Goal: Task Accomplishment & Management: Manage account settings

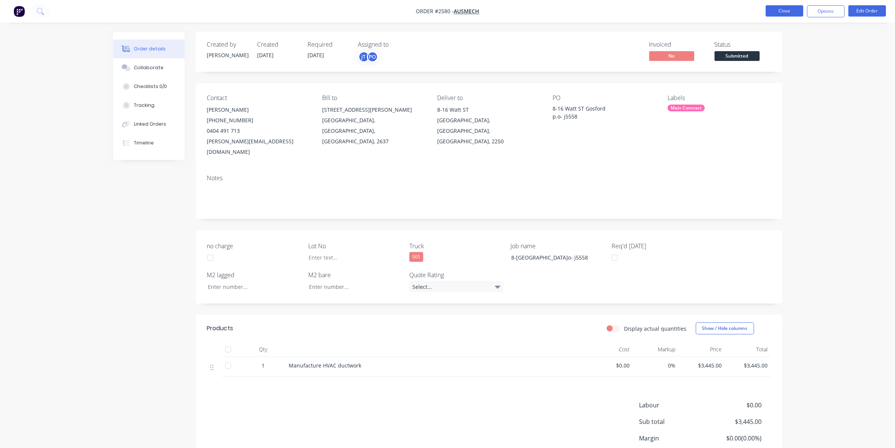
click at [784, 13] on button "Close" at bounding box center [785, 10] width 38 height 11
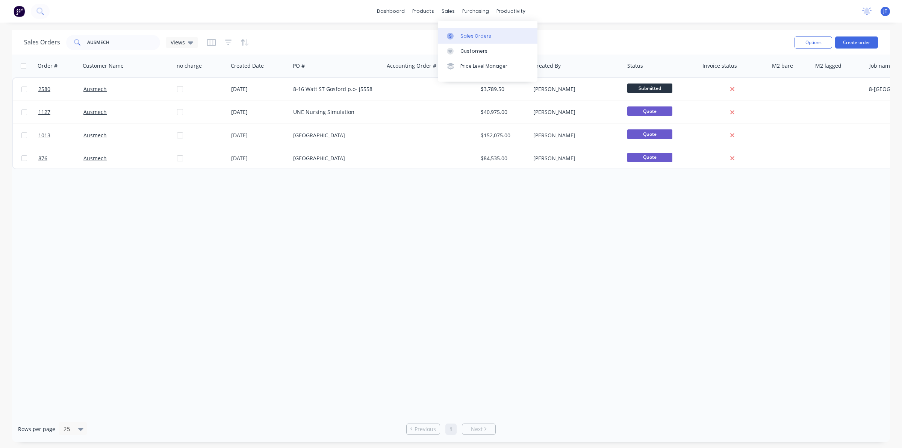
click at [459, 33] on link "Sales Orders" at bounding box center [488, 35] width 100 height 15
click at [467, 39] on link "Sales Orders" at bounding box center [488, 35] width 100 height 15
click at [136, 39] on input "AUSMECH" at bounding box center [123, 42] width 73 height 15
type input "A"
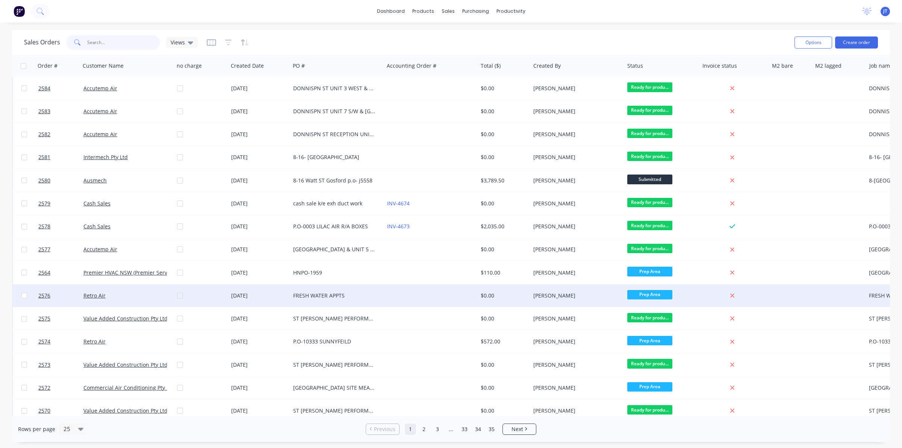
scroll to position [94, 0]
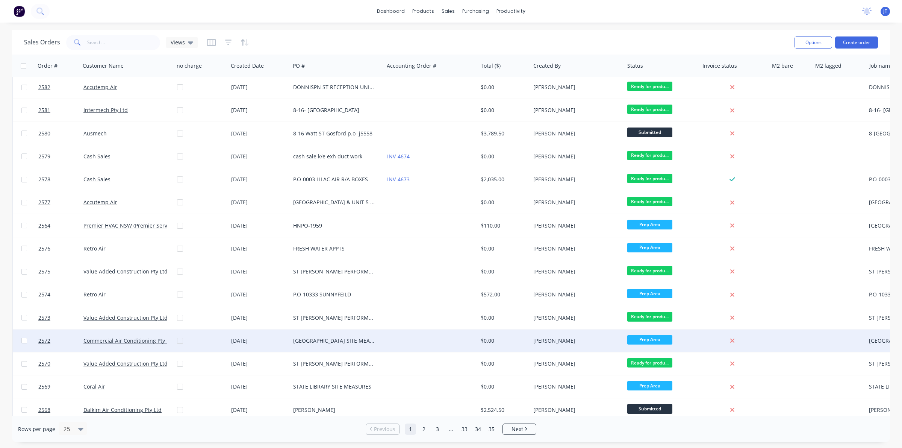
click at [183, 340] on div at bounding box center [204, 340] width 54 height 23
click at [181, 337] on div at bounding box center [204, 340] width 54 height 23
click at [426, 339] on div at bounding box center [431, 340] width 94 height 23
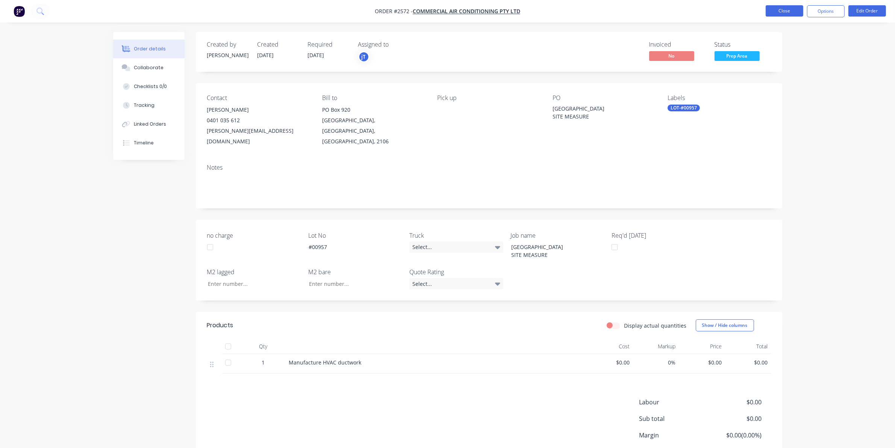
click at [788, 12] on button "Close" at bounding box center [785, 10] width 38 height 11
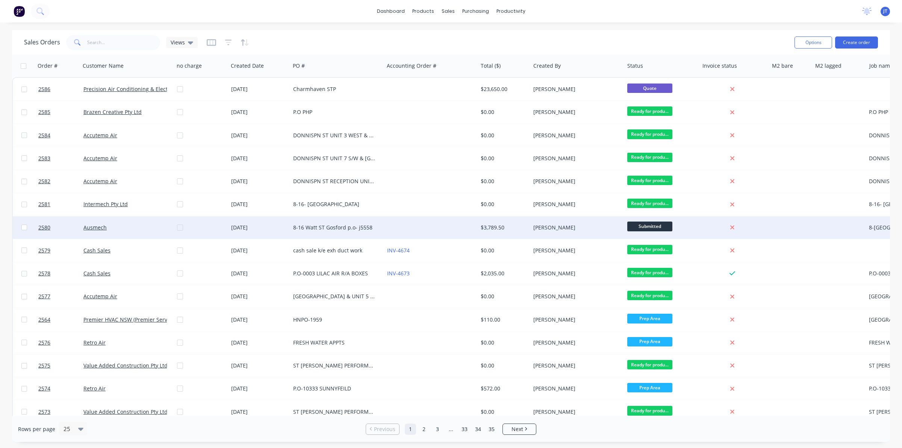
click at [125, 227] on div "Ausmech" at bounding box center [124, 228] width 83 height 8
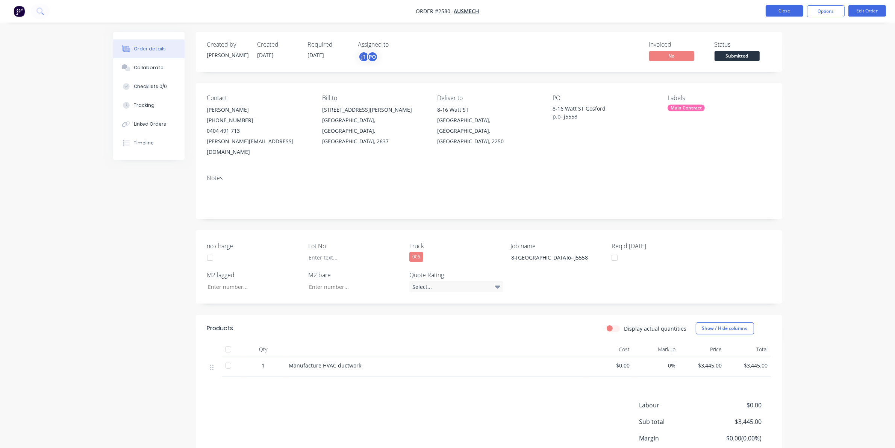
click at [802, 12] on button "Close" at bounding box center [785, 10] width 38 height 11
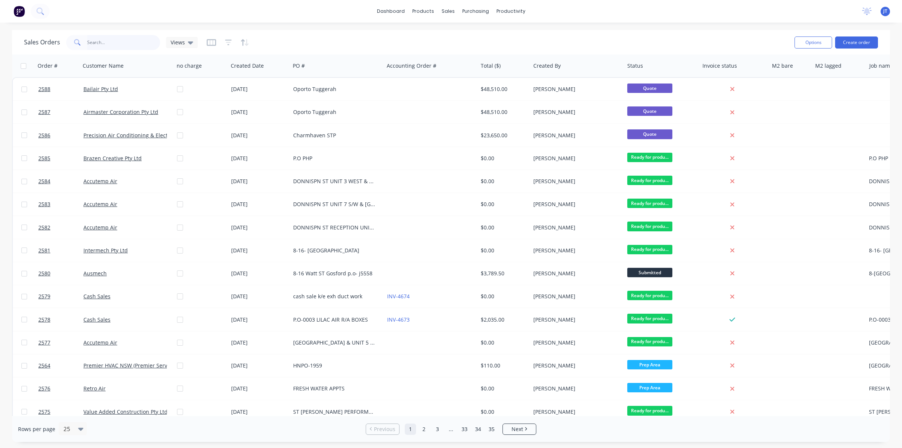
click at [111, 41] on input "text" at bounding box center [123, 42] width 73 height 15
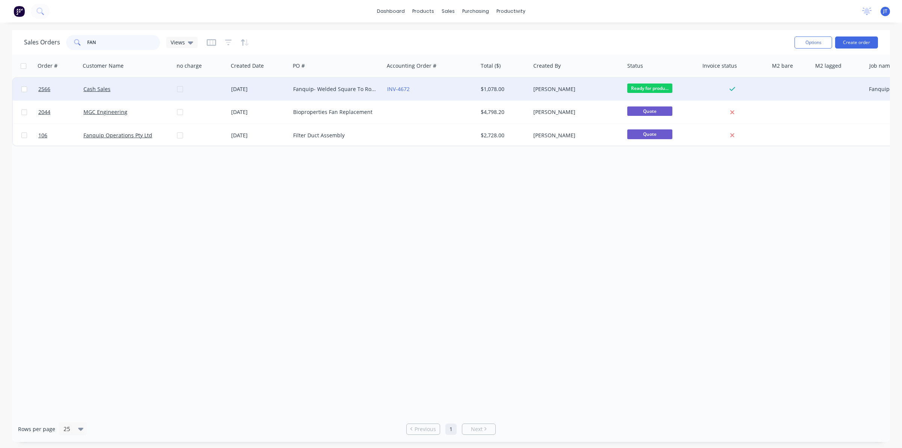
type input "FAN"
click at [167, 93] on div "Cash Sales" at bounding box center [127, 89] width 94 height 23
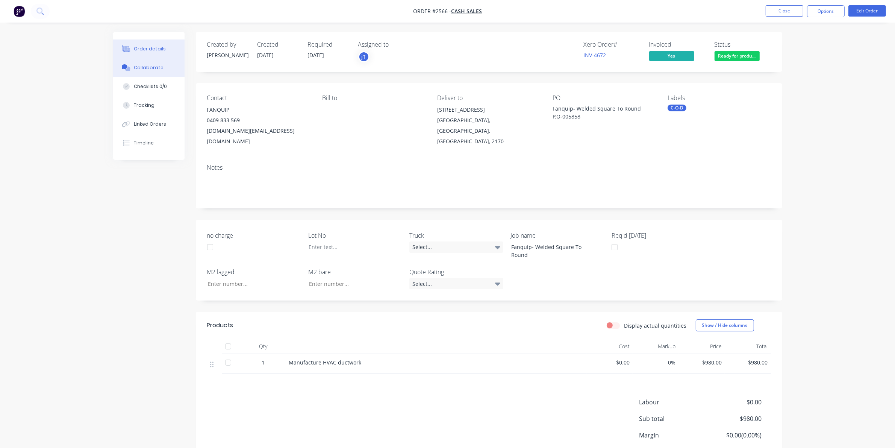
click at [147, 70] on div "Collaborate" at bounding box center [149, 67] width 30 height 7
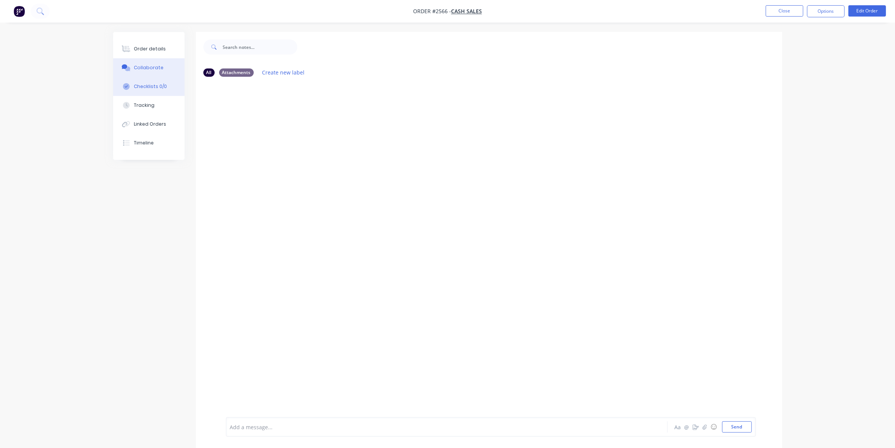
click at [151, 91] on button "Checklists 0/0" at bounding box center [148, 86] width 71 height 19
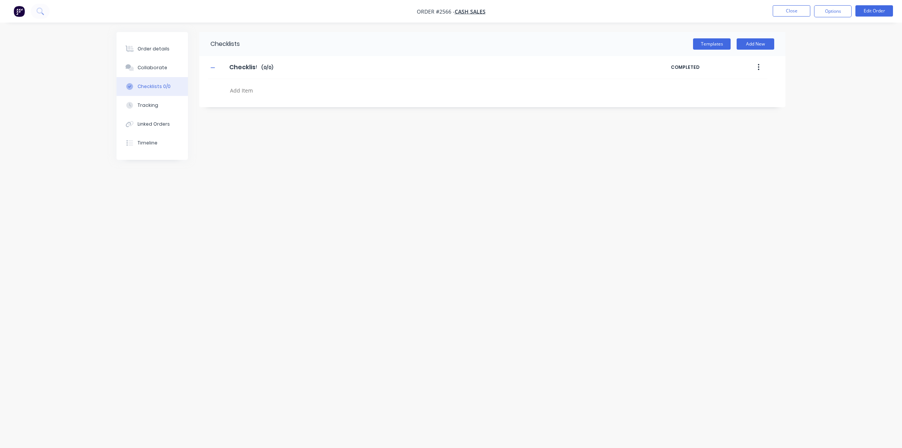
type textarea "x"
click at [160, 142] on button "Timeline" at bounding box center [152, 142] width 71 height 19
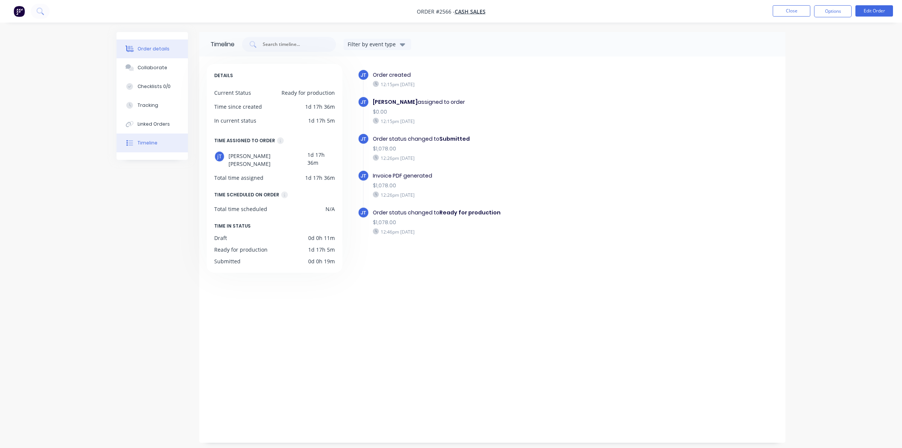
click at [160, 52] on div "Order details" at bounding box center [154, 48] width 32 height 7
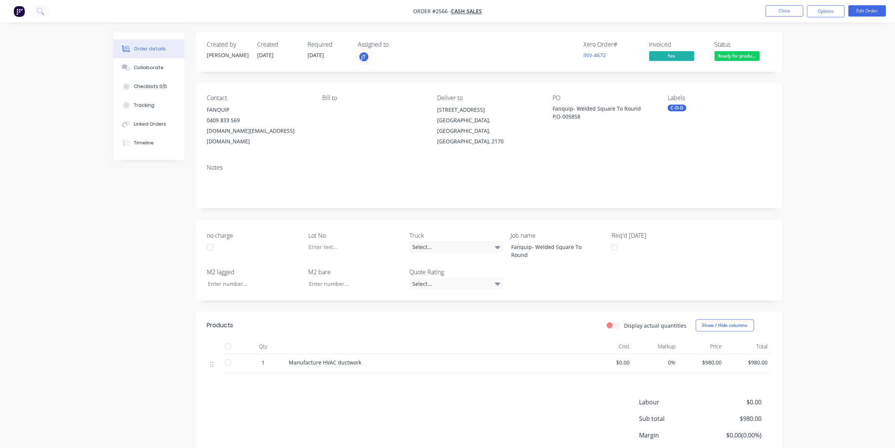
click at [663, 111] on div "Contact FANQUIP [PHONE_NUMBER] [DOMAIN_NAME][EMAIL_ADDRESS][DOMAIN_NAME] Bill t…" at bounding box center [489, 120] width 587 height 75
click at [672, 109] on div "C-O-D" at bounding box center [677, 108] width 19 height 7
click at [709, 151] on button "Create new label" at bounding box center [724, 150] width 98 height 11
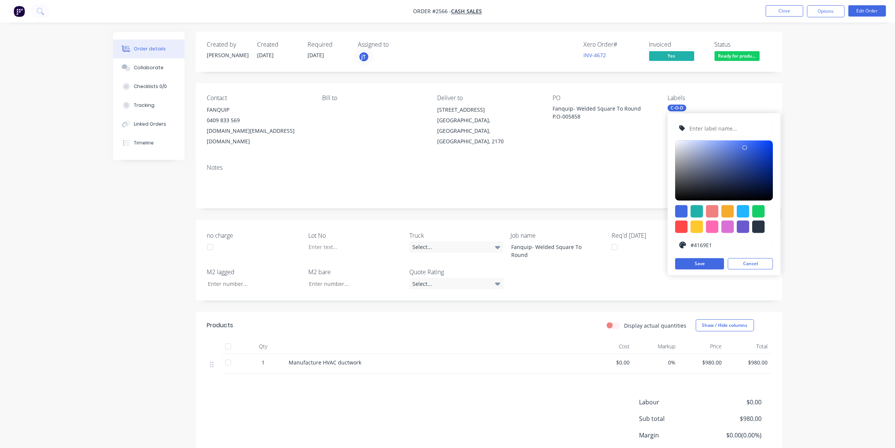
click at [713, 128] on input "text" at bounding box center [729, 128] width 80 height 14
type input "LOT-#00963"
click at [702, 259] on button "Save" at bounding box center [699, 263] width 49 height 11
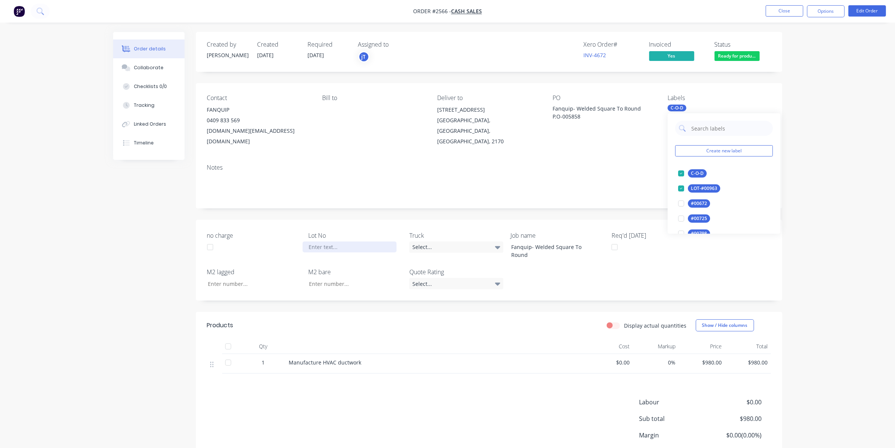
click at [328, 241] on div at bounding box center [350, 246] width 94 height 11
click at [320, 339] on div at bounding box center [436, 346] width 301 height 15
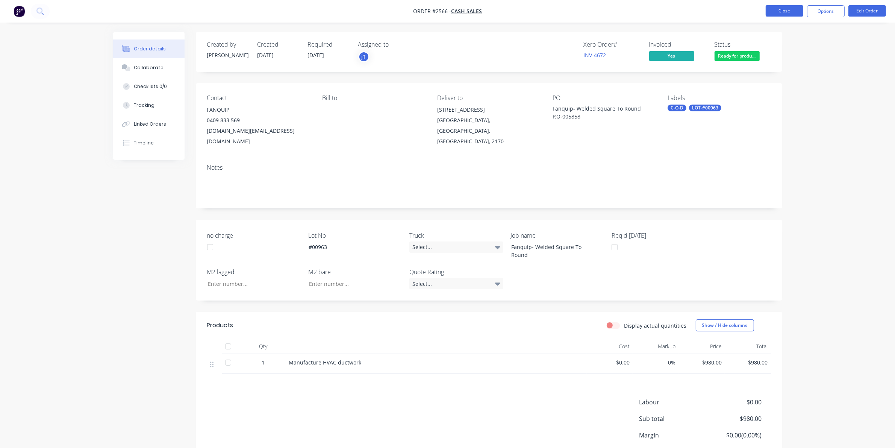
click at [778, 6] on button "Close" at bounding box center [785, 10] width 38 height 11
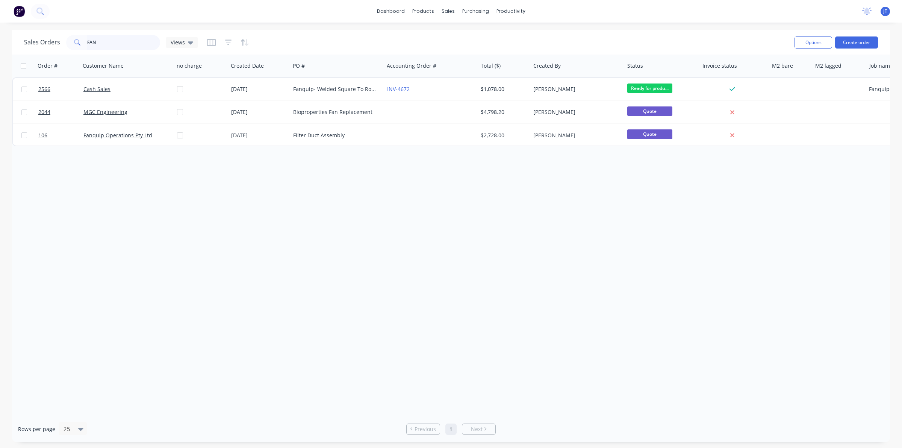
click at [112, 44] on input "FAN" at bounding box center [123, 42] width 73 height 15
type input "F"
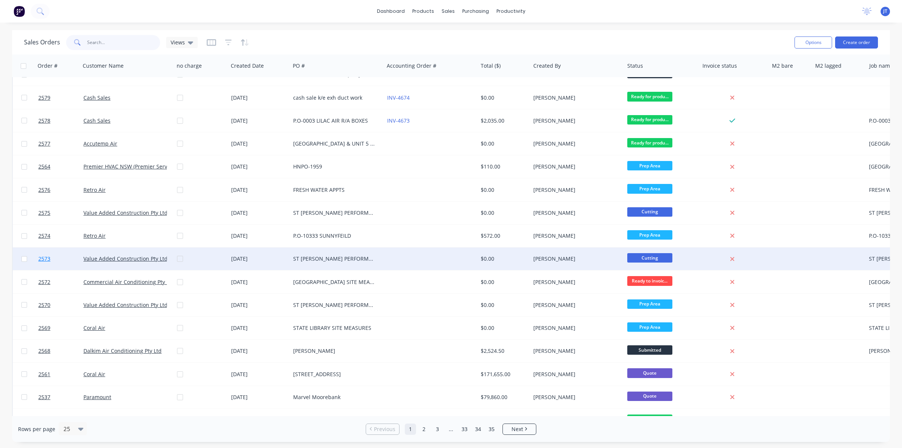
scroll to position [235, 0]
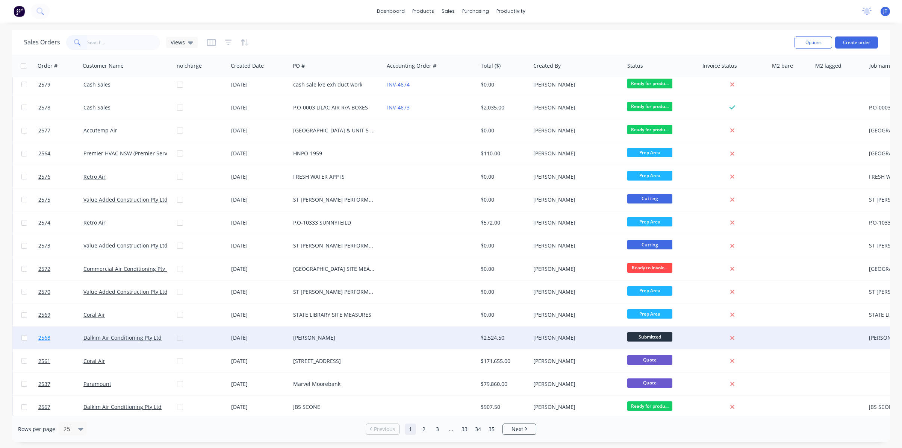
click at [63, 337] on link "2568" at bounding box center [60, 337] width 45 height 23
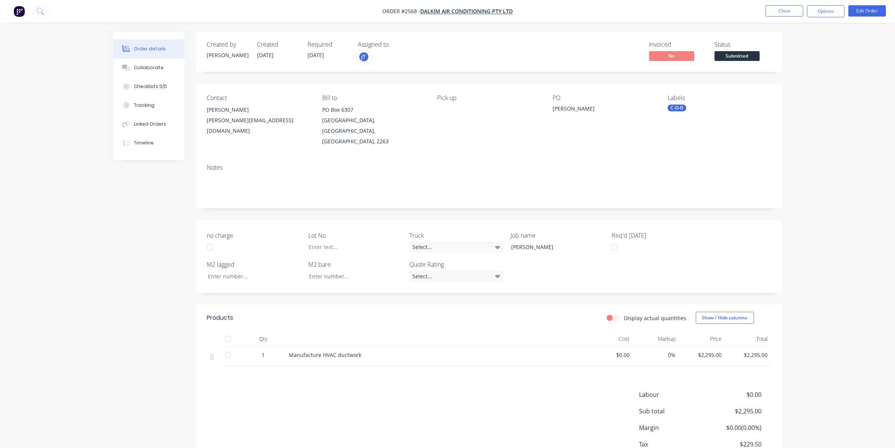
click at [681, 104] on div "Labels C-O-D" at bounding box center [719, 120] width 103 height 52
click at [682, 107] on div "C-O-D" at bounding box center [677, 108] width 19 height 7
click at [702, 125] on input "text" at bounding box center [730, 128] width 79 height 15
click at [704, 147] on button "Create new label" at bounding box center [724, 150] width 98 height 11
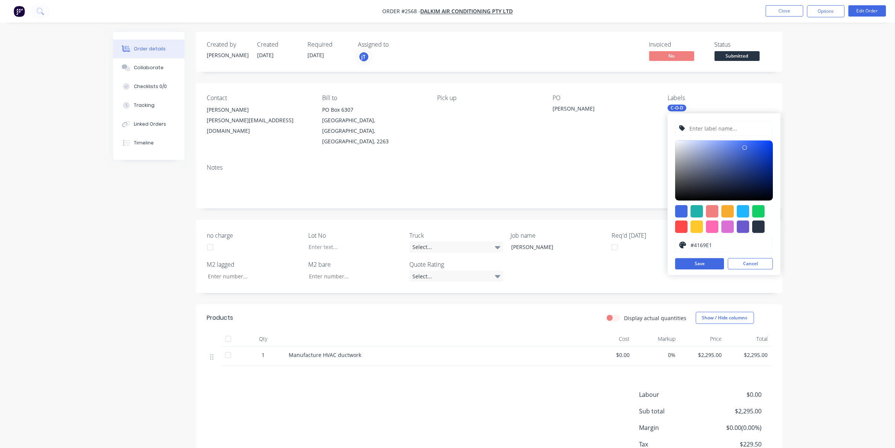
click at [702, 127] on input "text" at bounding box center [729, 128] width 80 height 14
type input "LOT-#00968"
click at [714, 265] on button "Save" at bounding box center [699, 263] width 49 height 11
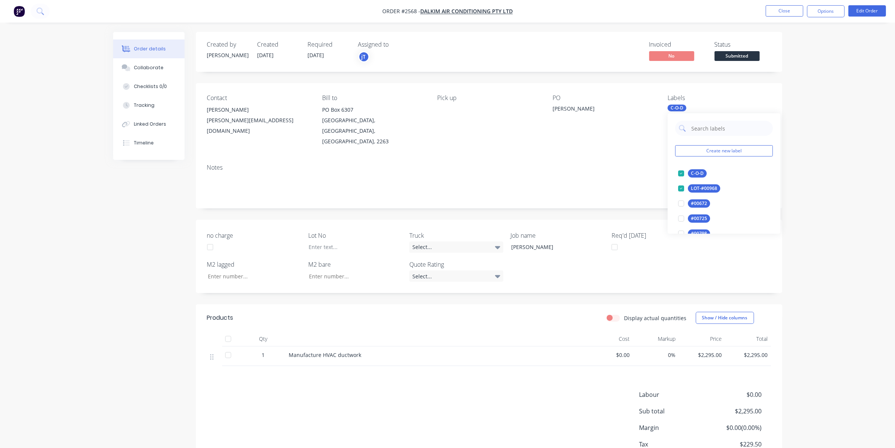
click at [707, 136] on div "Create new label C-O-D edit LOT-#00968 edit #00672 edit #00725 edit #00798 edit…" at bounding box center [724, 173] width 113 height 120
click at [708, 127] on input "text" at bounding box center [730, 128] width 79 height 15
type input "BAG"
click at [721, 152] on button "Create new label" at bounding box center [724, 150] width 98 height 11
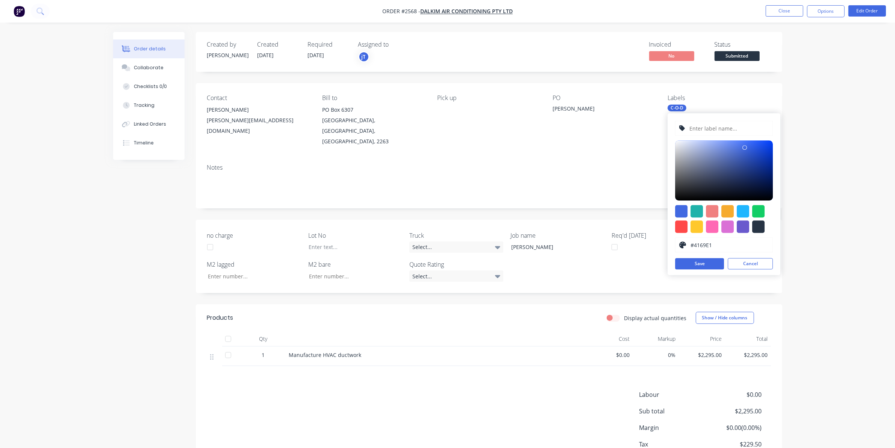
click at [714, 132] on input "text" at bounding box center [729, 128] width 80 height 14
type input "Bag Filters"
drag, startPoint x: 688, startPoint y: 211, endPoint x: 693, endPoint y: 211, distance: 4.5
click at [689, 211] on div at bounding box center [724, 219] width 98 height 28
click at [696, 211] on div at bounding box center [697, 211] width 12 height 12
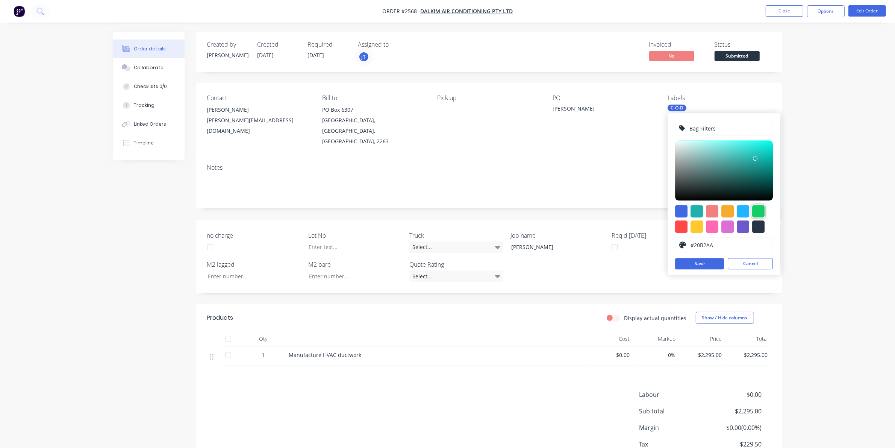
click at [759, 212] on div at bounding box center [758, 211] width 12 height 12
click at [732, 209] on div at bounding box center [728, 211] width 12 height 12
type input "#F6AB2F"
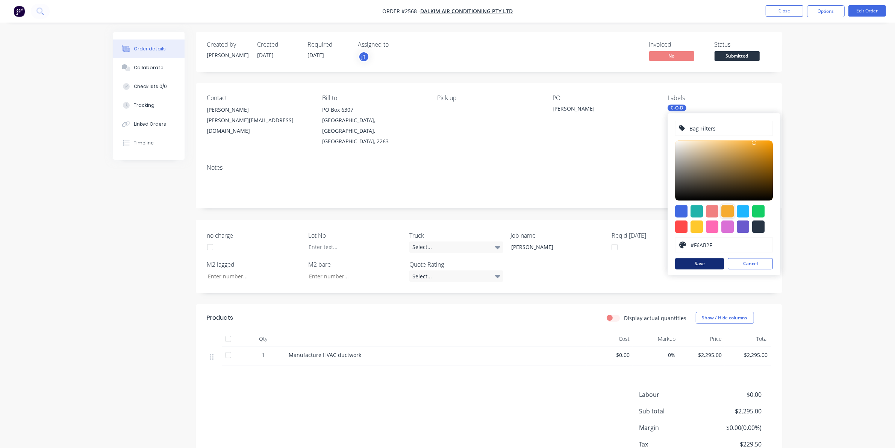
click at [713, 265] on button "Save" at bounding box center [699, 263] width 49 height 11
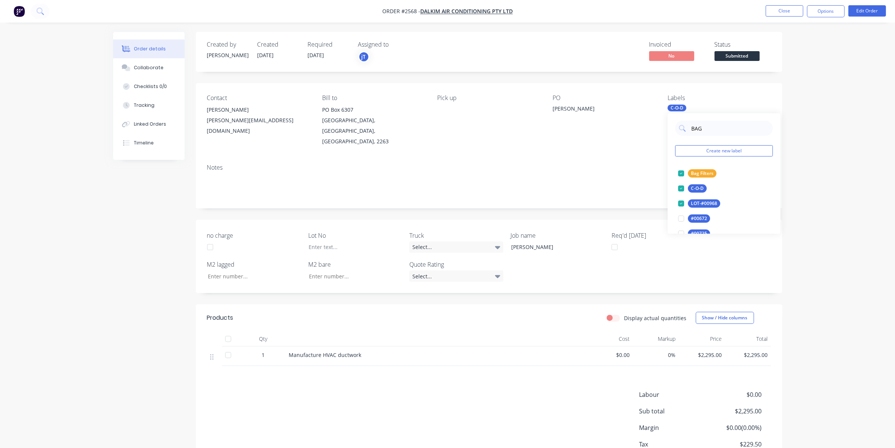
click at [804, 175] on div "Order details Collaborate Checklists 0/0 Tracking Linked Orders Timeline Order …" at bounding box center [447, 250] width 895 height 500
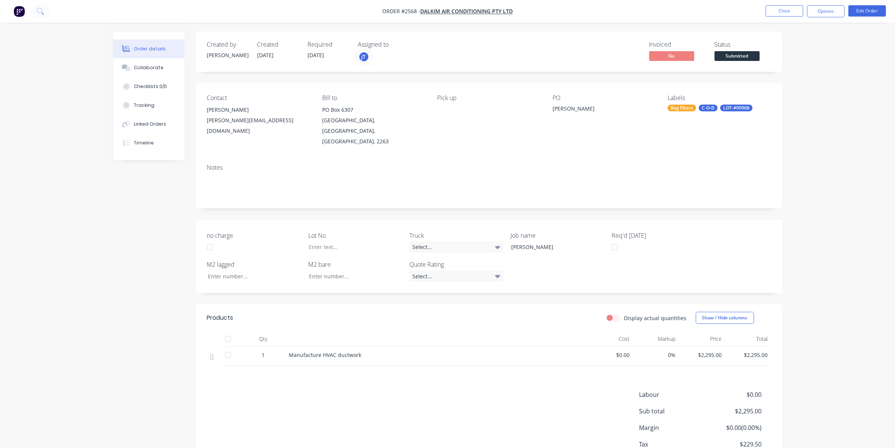
click at [676, 110] on div "Bag Filters" at bounding box center [682, 108] width 29 height 7
click at [843, 111] on div "Order details Collaborate Checklists 0/0 Tracking Linked Orders Timeline Order …" at bounding box center [447, 250] width 895 height 500
click at [737, 56] on span "Submitted" at bounding box center [737, 55] width 45 height 9
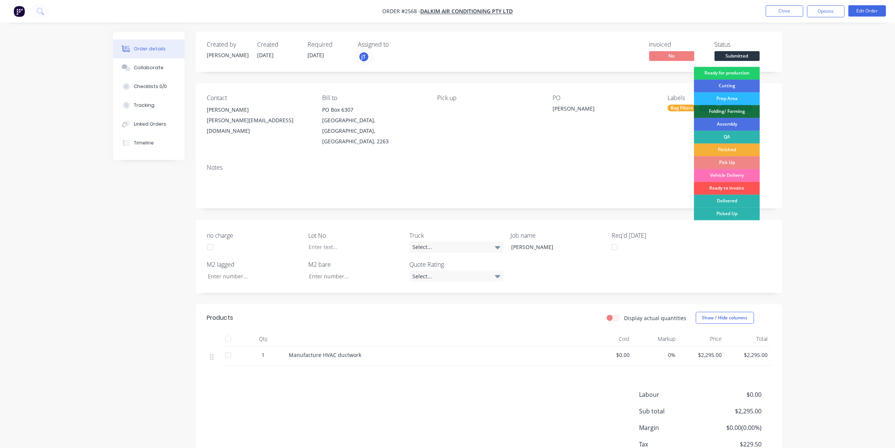
click at [741, 66] on div "Created by [PERSON_NAME] Created [DATE] Required [DATE] Assigned to jT Invoiced…" at bounding box center [489, 52] width 587 height 40
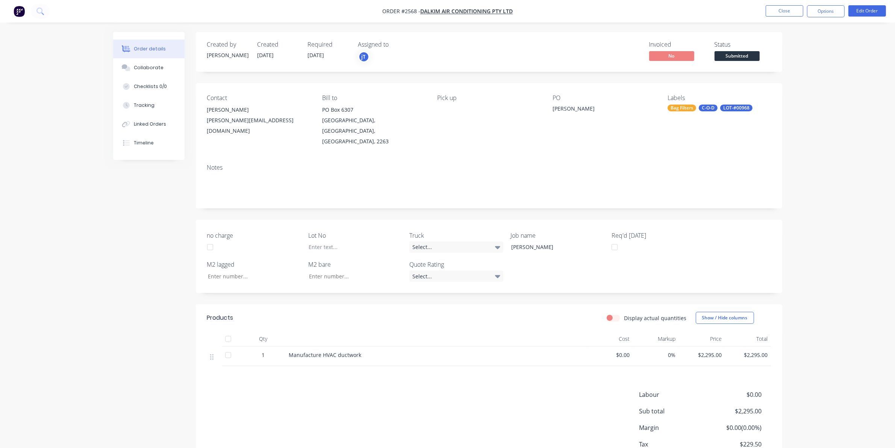
click at [750, 53] on span "Submitted" at bounding box center [737, 55] width 45 height 9
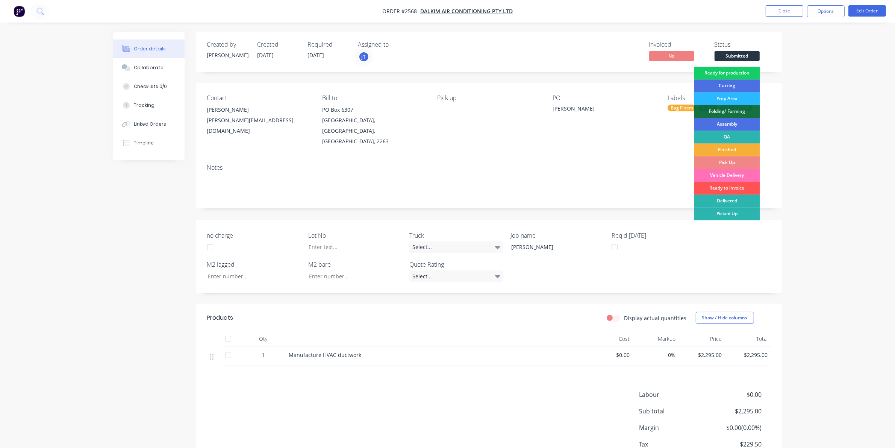
click at [752, 71] on div "Ready for production" at bounding box center [727, 73] width 66 height 13
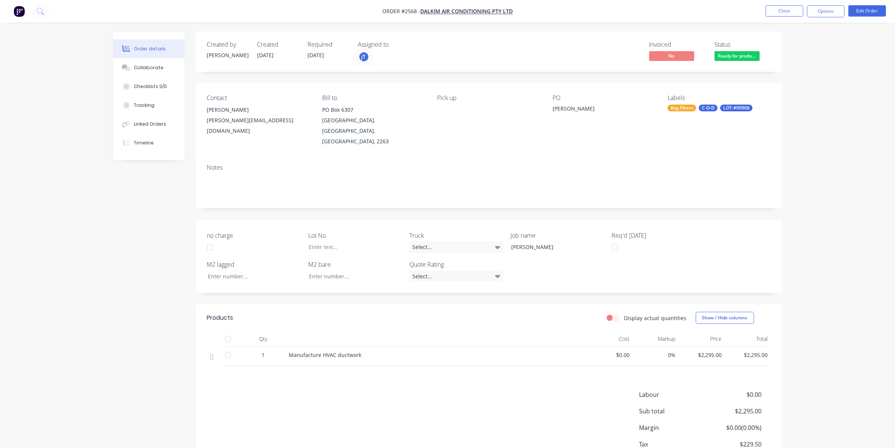
click at [770, 17] on nav "Order #2568 - Dalkim Air Conditioning Pty Ltd Close Options Edit Order" at bounding box center [447, 11] width 895 height 23
click at [772, 14] on button "Close" at bounding box center [785, 10] width 38 height 11
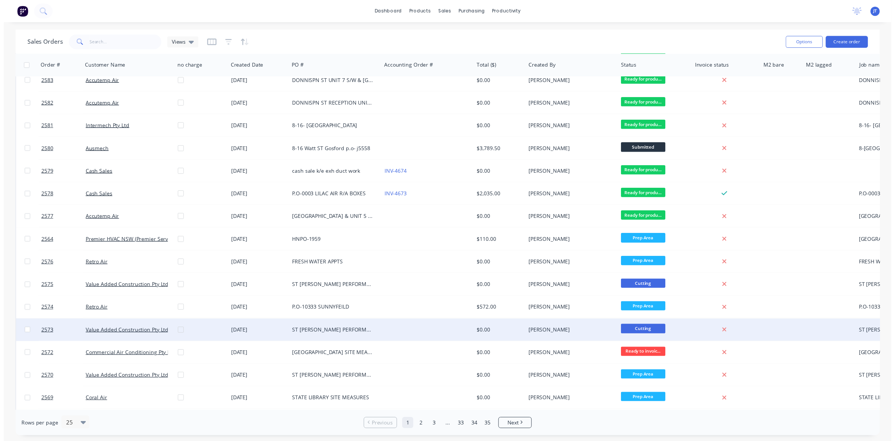
scroll to position [188, 0]
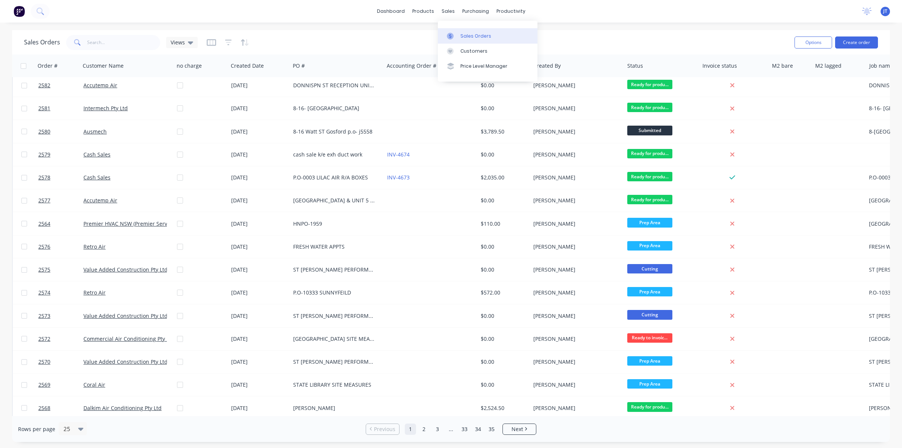
click at [465, 38] on div "Sales Orders" at bounding box center [476, 36] width 31 height 7
click at [509, 33] on div at bounding box center [504, 36] width 11 height 7
